Goal: Task Accomplishment & Management: Manage account settings

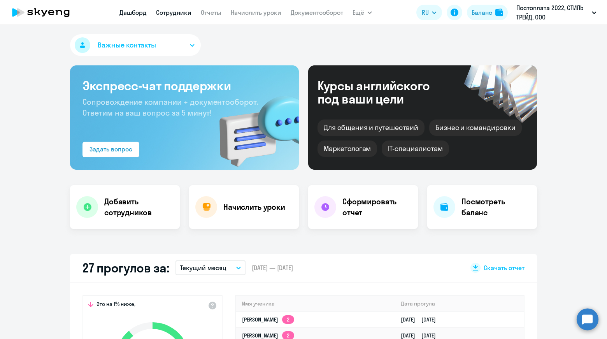
click at [183, 10] on link "Сотрудники" at bounding box center [173, 13] width 35 height 8
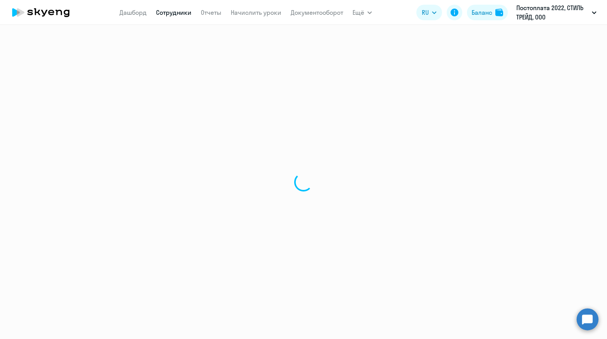
select select "30"
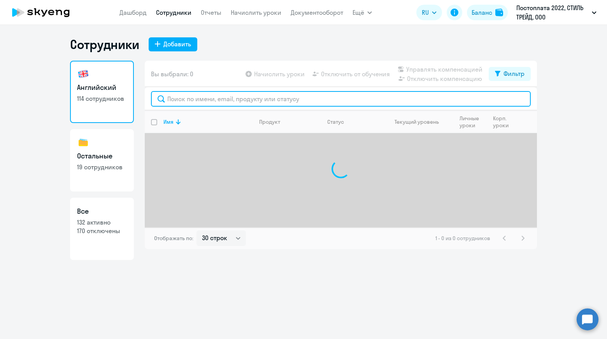
click at [260, 97] on input "text" at bounding box center [341, 99] width 380 height 16
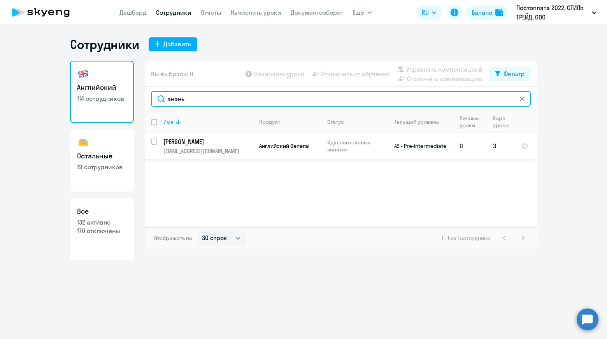
type input "анань"
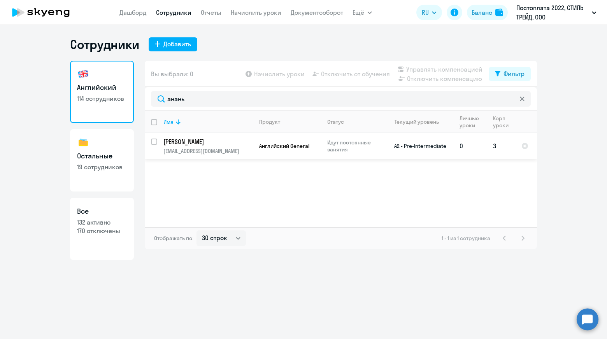
click at [156, 142] on input "select row 6437691" at bounding box center [159, 147] width 16 height 16
checkbox input "true"
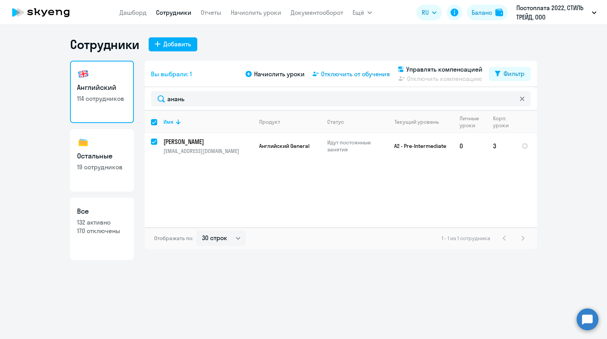
click at [355, 74] on span "Отключить от обучения" at bounding box center [355, 73] width 69 height 9
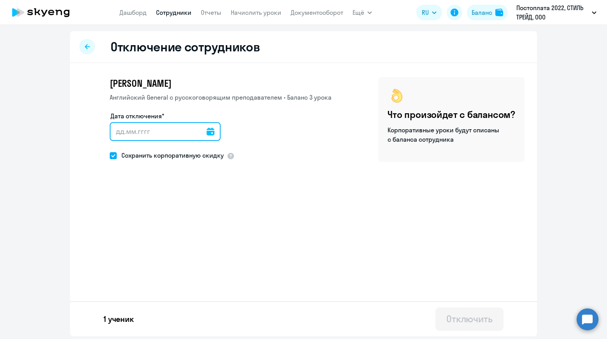
click at [201, 135] on input "Дата отключения*" at bounding box center [165, 131] width 111 height 19
click at [207, 132] on icon at bounding box center [211, 132] width 8 height 8
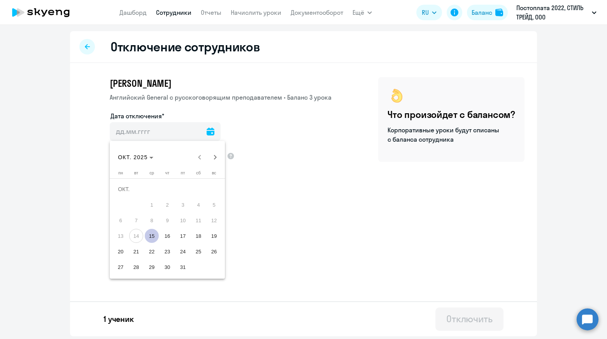
click at [153, 240] on span "15" at bounding box center [152, 236] width 14 height 14
type input "[DATE]"
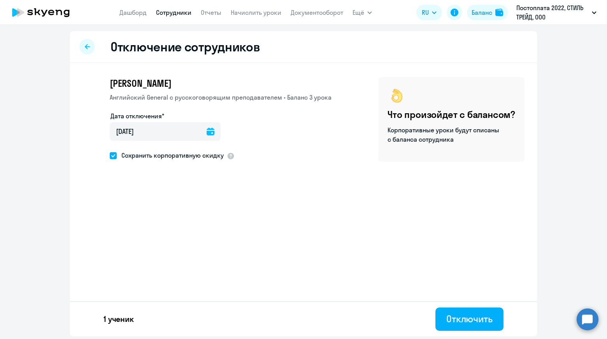
click at [115, 156] on span at bounding box center [113, 155] width 7 height 7
click at [110, 156] on input "Сохранить корпоративную скидку" at bounding box center [109, 155] width 0 height 0
click at [114, 156] on span at bounding box center [113, 155] width 7 height 7
click at [110, 156] on input "Сохранить корпоративную скидку" at bounding box center [109, 155] width 0 height 0
checkbox input "true"
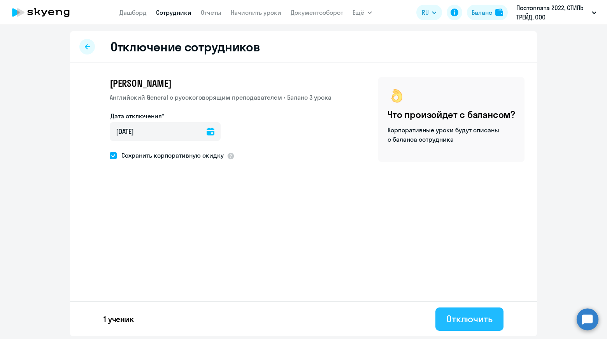
click at [472, 320] on div "Отключить" at bounding box center [469, 319] width 46 height 12
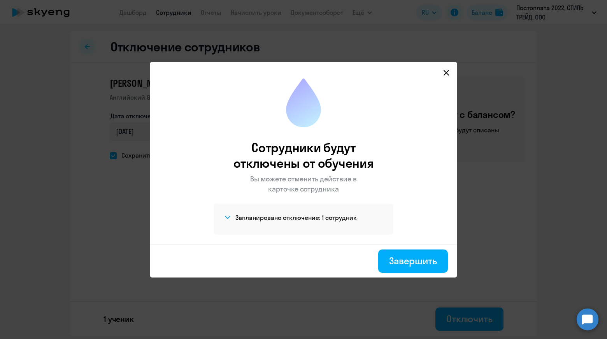
click at [446, 70] on icon at bounding box center [446, 73] width 6 height 6
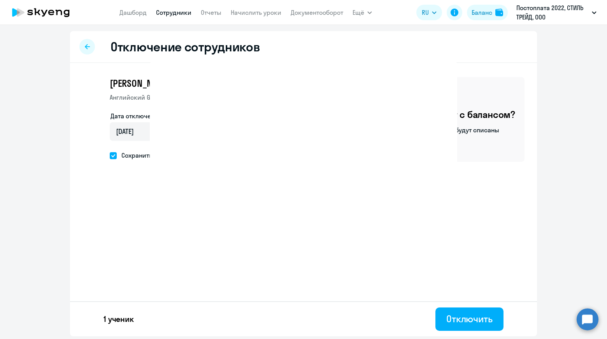
select select "30"
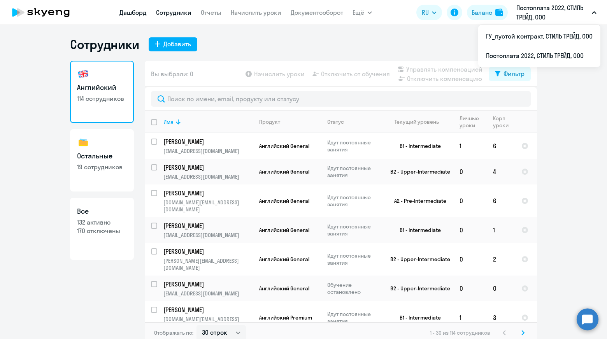
click at [138, 13] on link "Дашборд" at bounding box center [132, 13] width 27 height 8
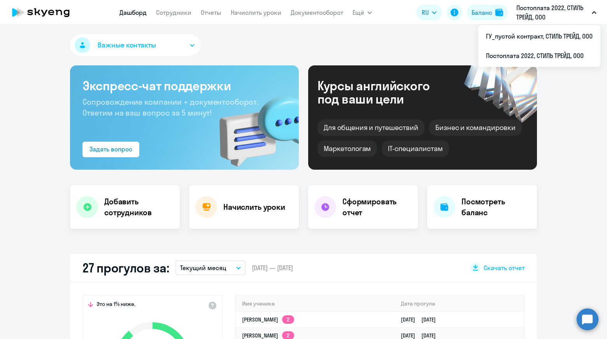
select select "30"
click at [183, 12] on link "Сотрудники" at bounding box center [173, 13] width 35 height 8
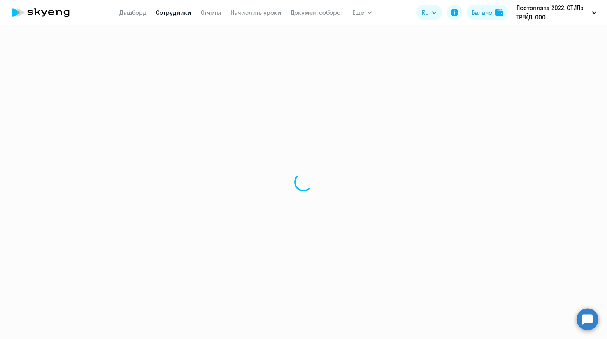
select select "30"
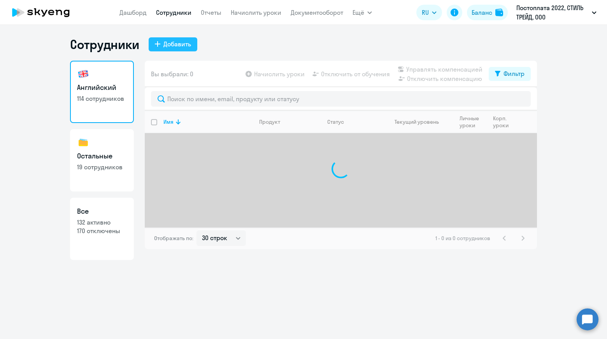
click at [175, 43] on div "Добавить" at bounding box center [177, 43] width 28 height 9
select select "english_adult_not_native_speaker"
select select "3"
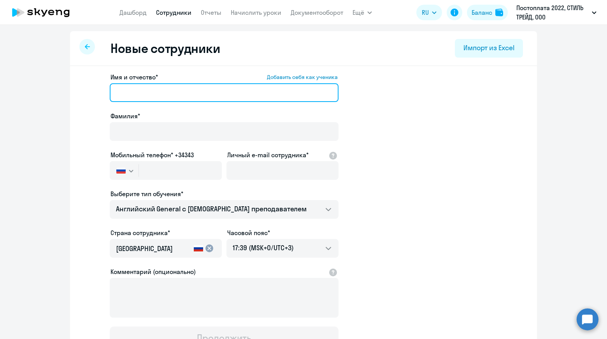
click at [185, 93] on input "Имя и отчество* Добавить себя как ученика" at bounding box center [224, 92] width 229 height 19
paste input "[PERSON_NAME]"
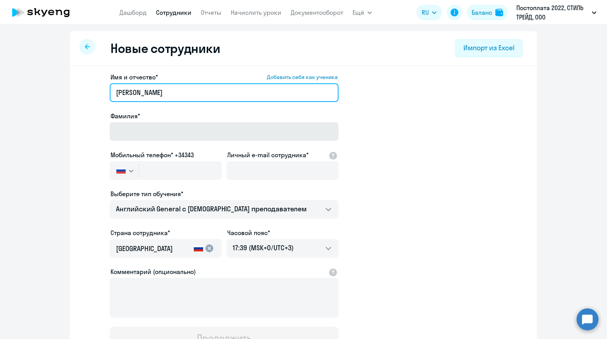
type input "[PERSON_NAME]"
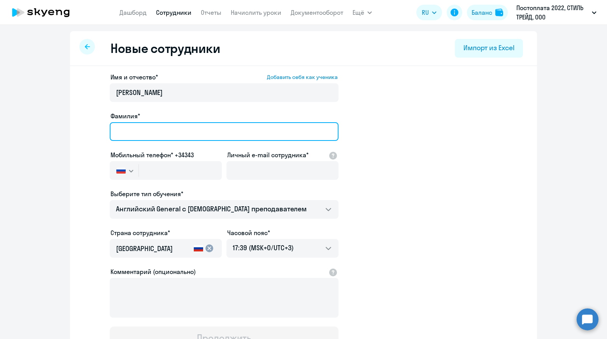
click at [140, 128] on input "Фамилия*" at bounding box center [224, 131] width 229 height 19
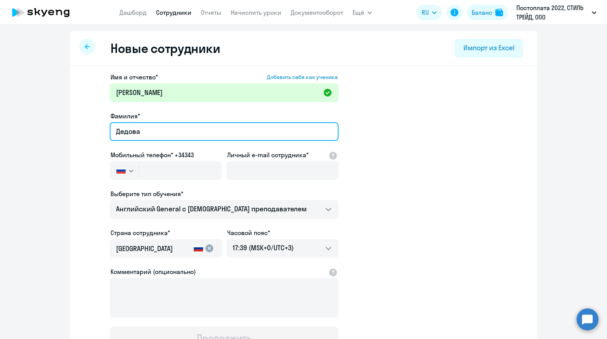
type input "Дедова"
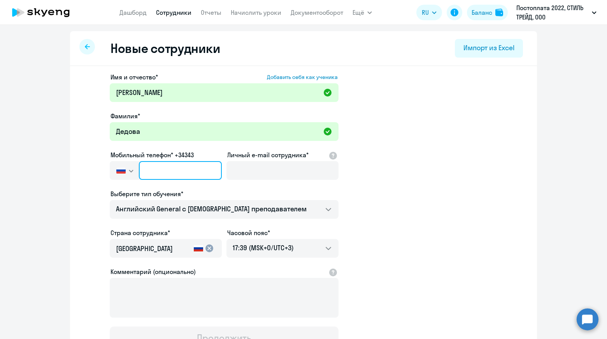
click at [185, 172] on input "text" at bounding box center [180, 170] width 83 height 19
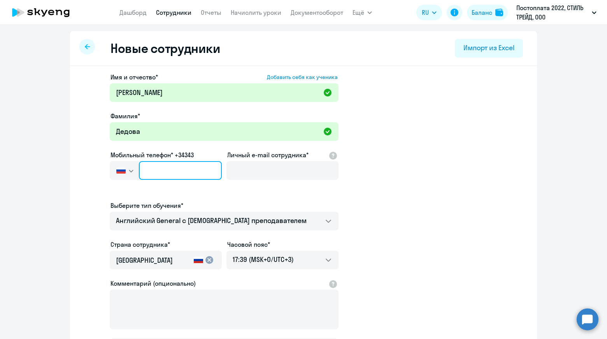
paste input "[PHONE_NUMBER]"
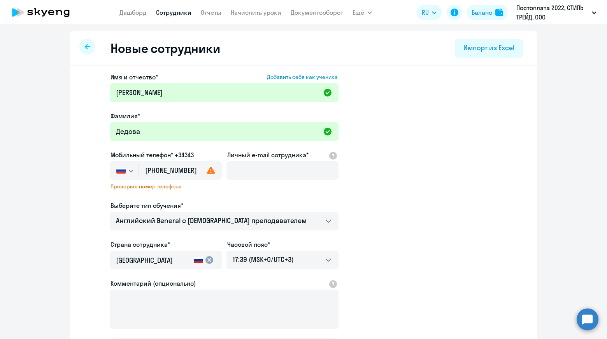
click at [399, 192] on app-new-student-form "Имя и отчество* Добавить себя как ученика [PERSON_NAME]* Дедова [PERSON_NAME] т…" at bounding box center [304, 216] width 442 height 289
click at [195, 169] on input "[PHONE_NUMBER]" at bounding box center [180, 170] width 83 height 19
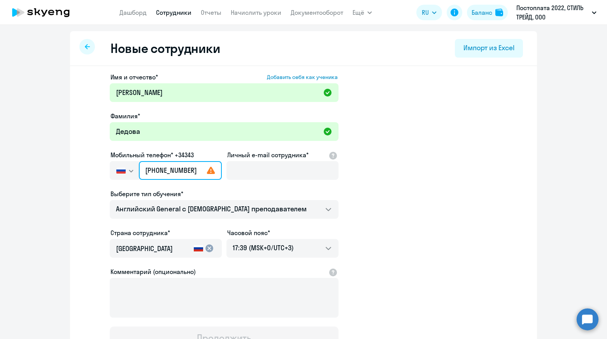
type input "[PHONE_NUMBER]"
click at [409, 196] on app-new-student-form "Имя и отчество* Добавить себя как ученика [PERSON_NAME]* Дедова [PERSON_NAME] т…" at bounding box center [304, 210] width 442 height 277
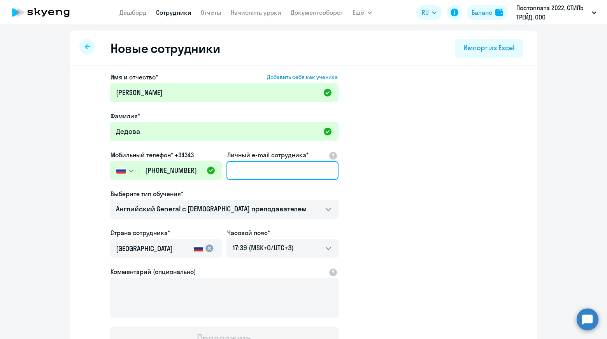
drag, startPoint x: 267, startPoint y: 169, endPoint x: 289, endPoint y: 171, distance: 22.3
click at [267, 169] on input "Личный e-mail сотрудника*" at bounding box center [283, 170] width 112 height 19
paste input "[DOMAIN_NAME][EMAIL_ADDRESS][DOMAIN_NAME]"
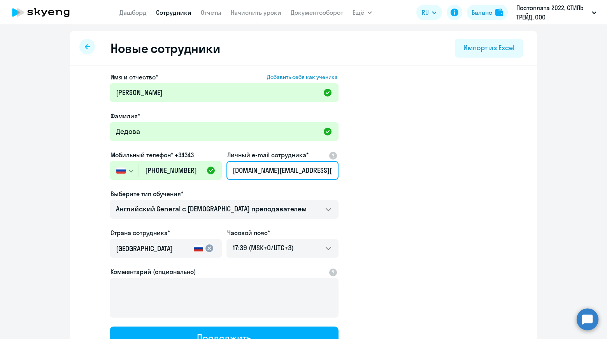
type input "[DOMAIN_NAME][EMAIL_ADDRESS][DOMAIN_NAME]"
drag, startPoint x: 441, startPoint y: 198, endPoint x: 413, endPoint y: 197, distance: 27.7
click at [441, 199] on app-new-student-form "Имя и отчество* Добавить себя как ученика [PERSON_NAME]* Дедова [PERSON_NAME] т…" at bounding box center [304, 210] width 442 height 277
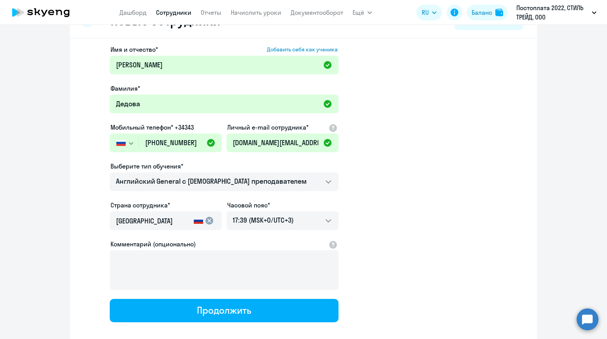
scroll to position [68, 0]
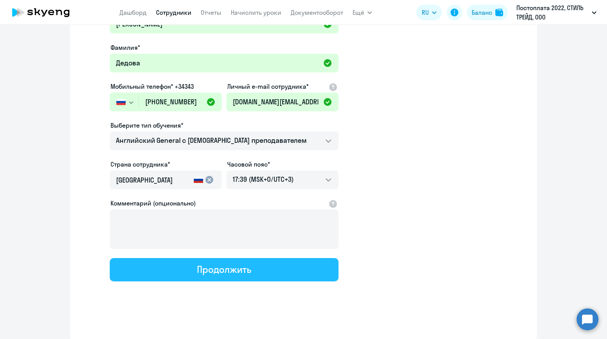
click at [293, 266] on button "Продолжить" at bounding box center [224, 269] width 229 height 23
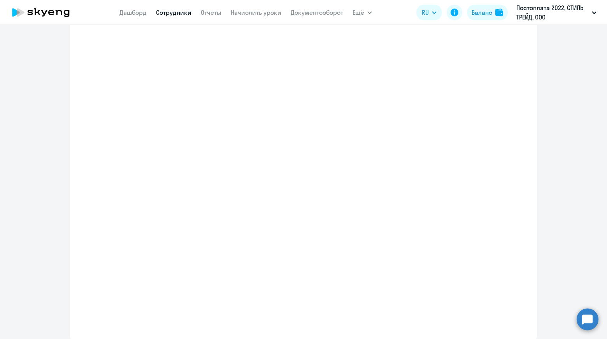
select select "english_adult_not_native_speaker"
select select "3"
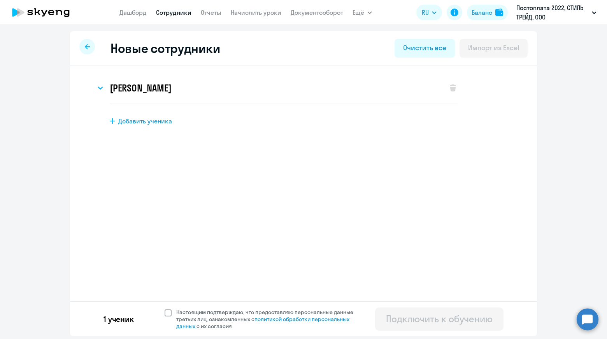
click at [169, 317] on label "Настоящим подтверждаю, что предоставляю персональные данные третьих лиц, ознако…" at bounding box center [264, 319] width 198 height 21
click at [165, 309] on input "Настоящим подтверждаю, что предоставляю персональные данные третьих лиц, ознако…" at bounding box center [164, 308] width 0 height 0
checkbox input "true"
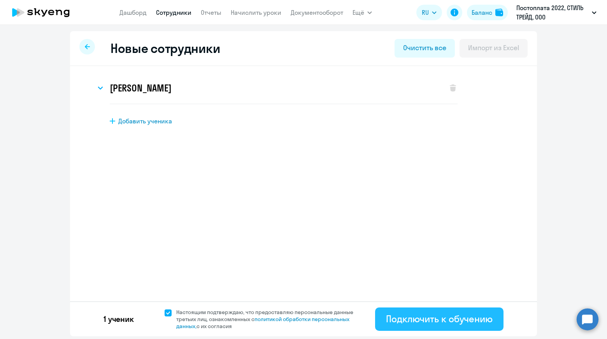
click at [449, 323] on div "Подключить к обучению" at bounding box center [439, 319] width 107 height 12
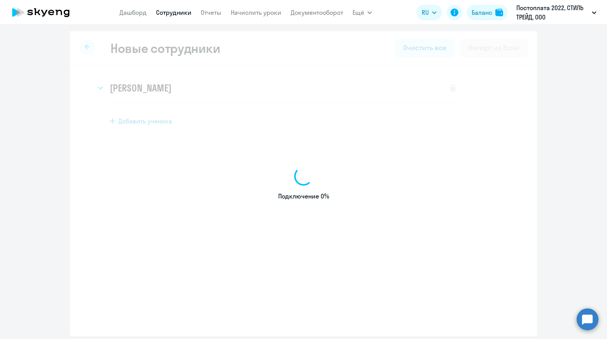
select select "english_adult_not_native_speaker"
select select "3"
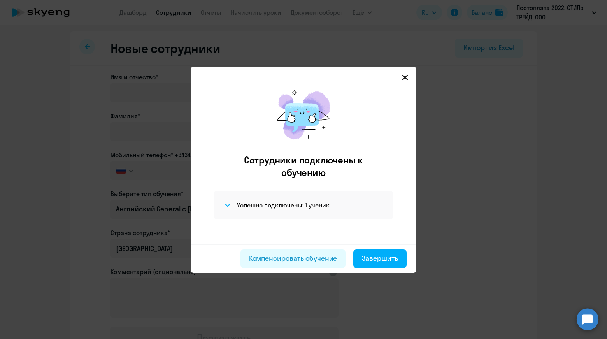
click at [404, 79] on icon at bounding box center [405, 77] width 6 height 6
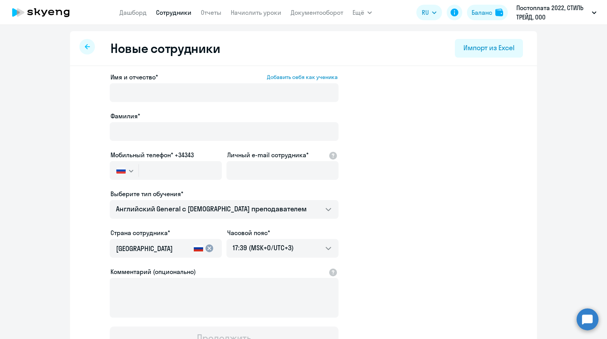
select select "30"
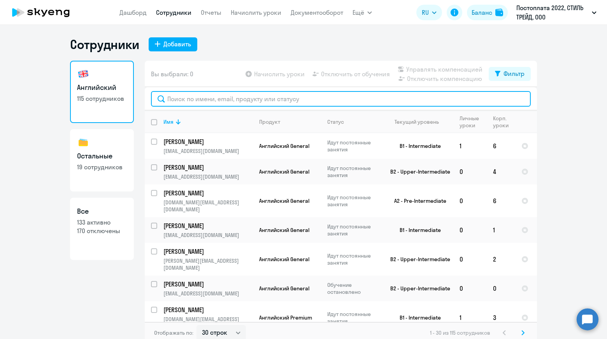
click at [255, 102] on input "text" at bounding box center [341, 99] width 380 height 16
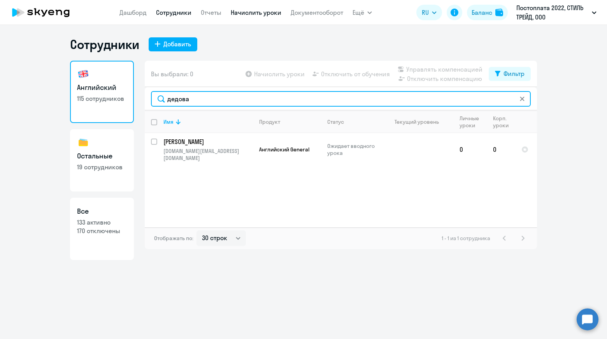
type input "дедова"
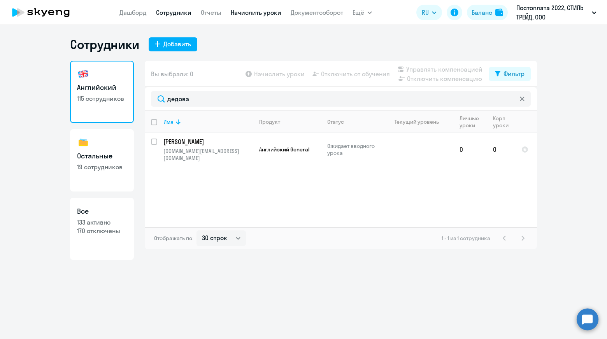
click at [252, 13] on link "Начислить уроки" at bounding box center [256, 13] width 51 height 8
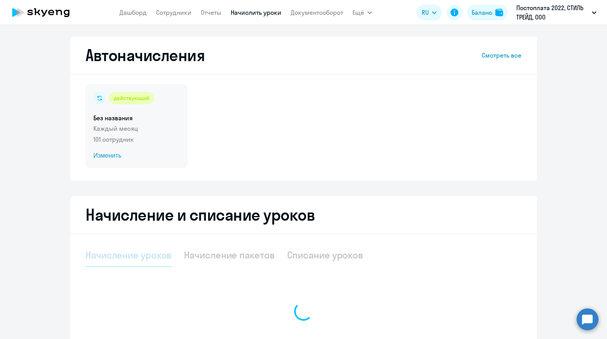
select select "10"
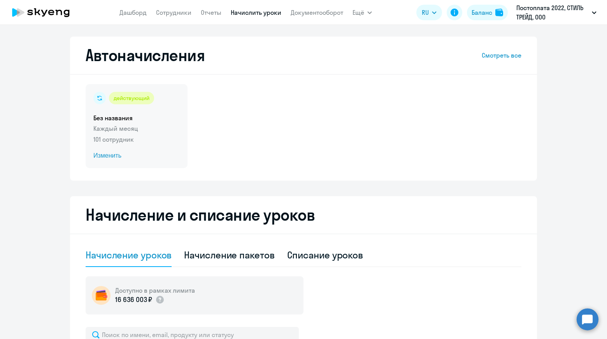
click at [118, 132] on p "Каждый месяц" at bounding box center [136, 128] width 86 height 9
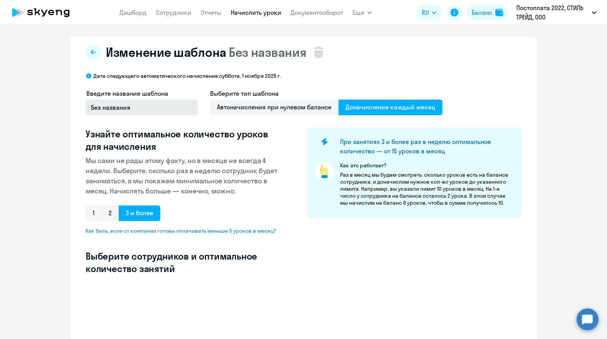
select select "10"
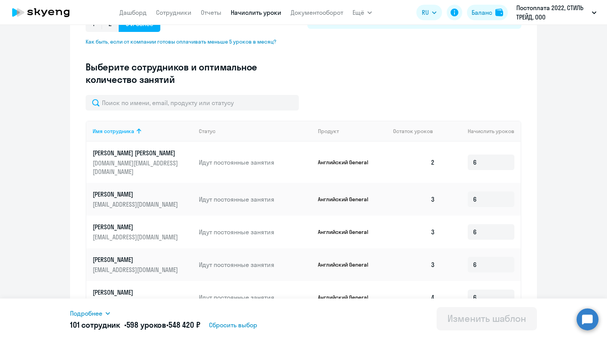
scroll to position [195, 0]
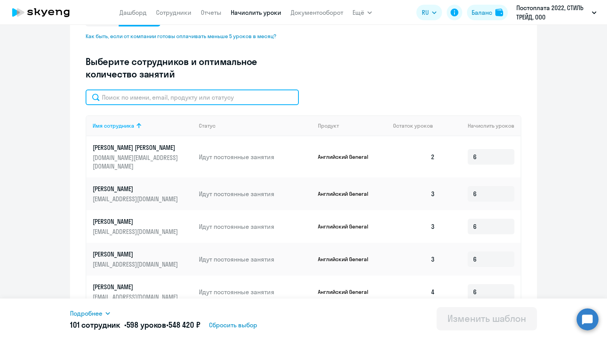
click at [190, 100] on input "text" at bounding box center [192, 98] width 213 height 16
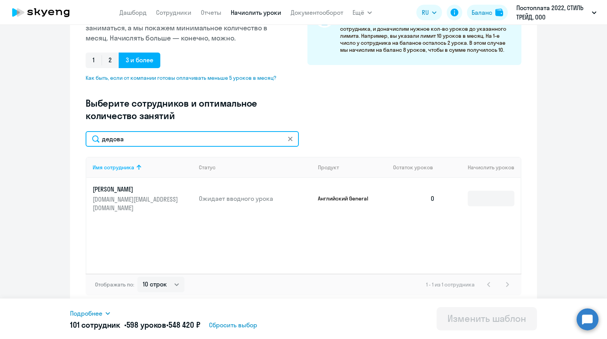
scroll to position [153, 0]
type input "дедова"
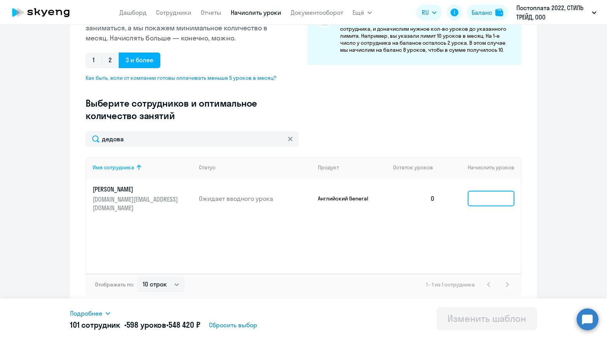
click at [492, 198] on input at bounding box center [491, 199] width 47 height 16
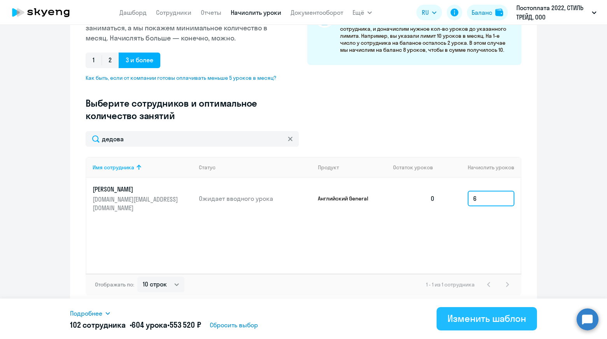
type input "6"
click at [486, 323] on div "Изменить шаблон" at bounding box center [487, 318] width 79 height 12
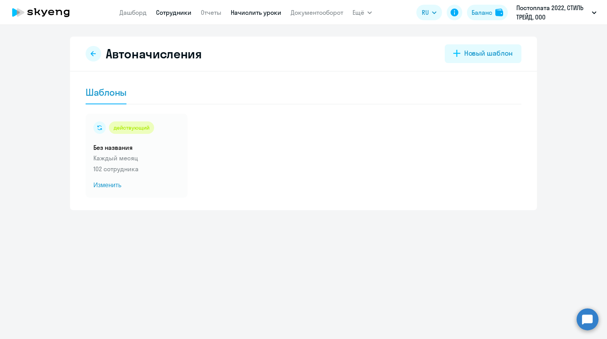
click at [175, 12] on link "Сотрудники" at bounding box center [173, 13] width 35 height 8
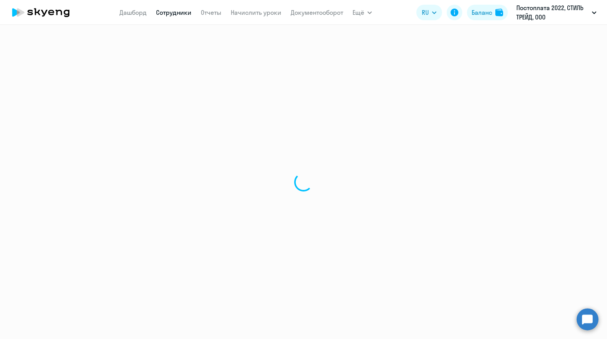
select select "30"
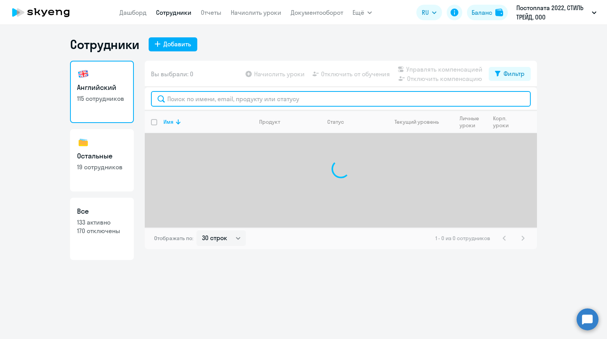
click at [248, 99] on input "text" at bounding box center [341, 99] width 380 height 16
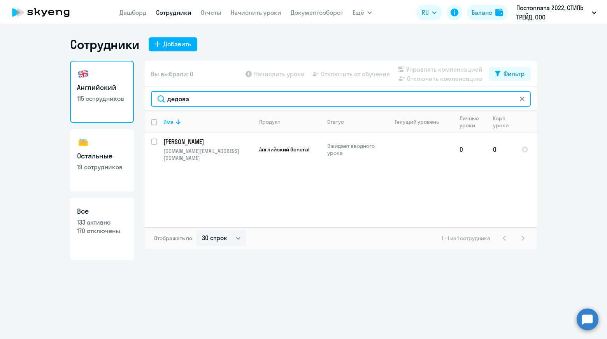
type input "дедова"
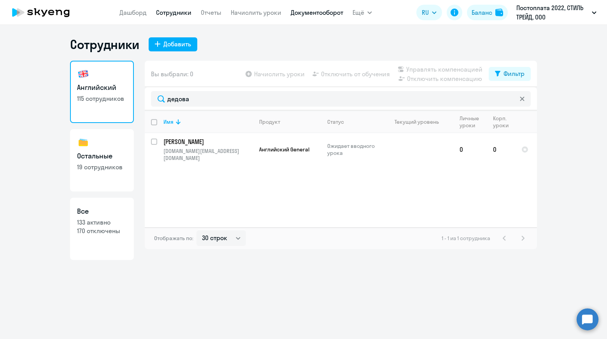
click at [312, 14] on link "Документооборот" at bounding box center [317, 13] width 53 height 8
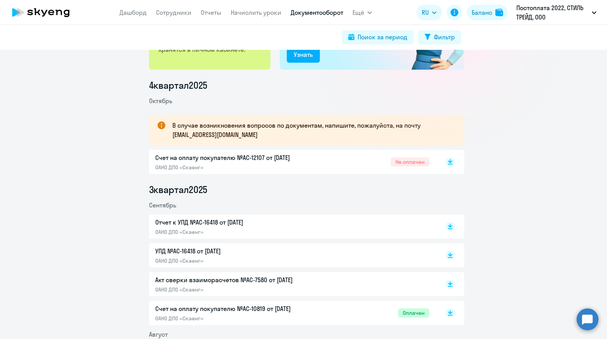
scroll to position [117, 0]
